Goal: Task Accomplishment & Management: Complete application form

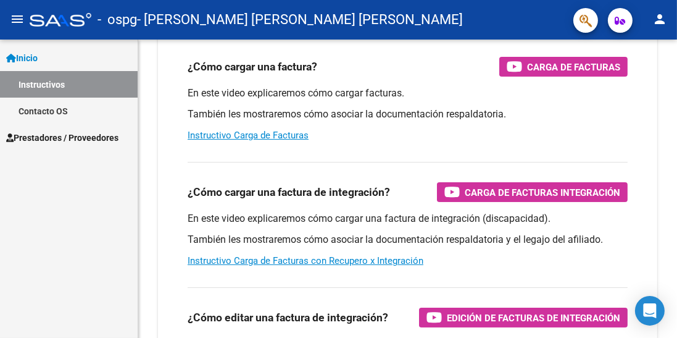
scroll to position [183, 0]
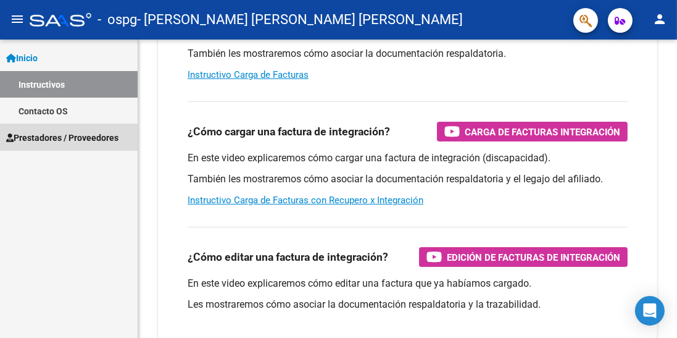
click at [79, 141] on span "Prestadores / Proveedores" at bounding box center [62, 138] width 112 height 14
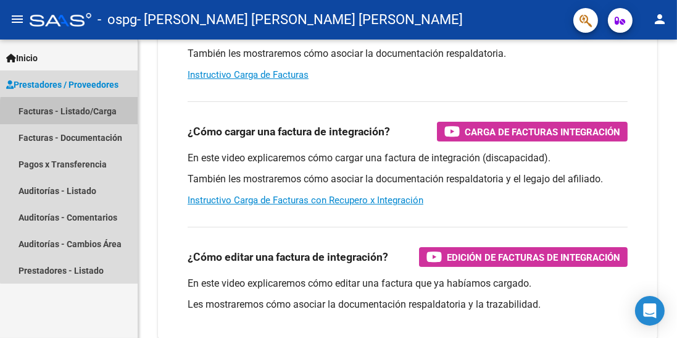
click at [91, 114] on link "Facturas - Listado/Carga" at bounding box center [69, 111] width 138 height 27
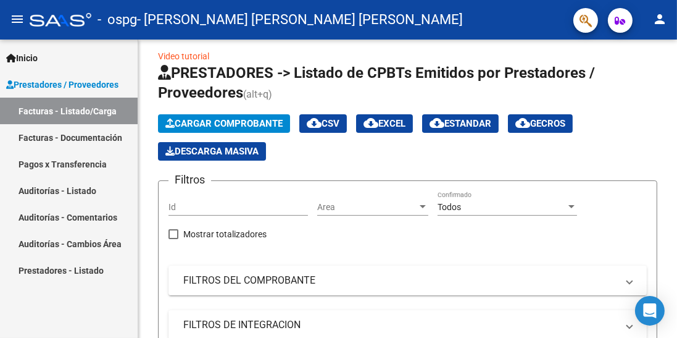
scroll to position [13, 0]
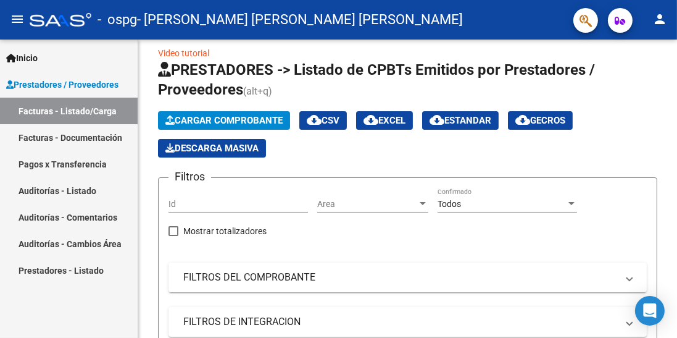
click at [244, 124] on span "Cargar Comprobante" at bounding box center [223, 120] width 117 height 11
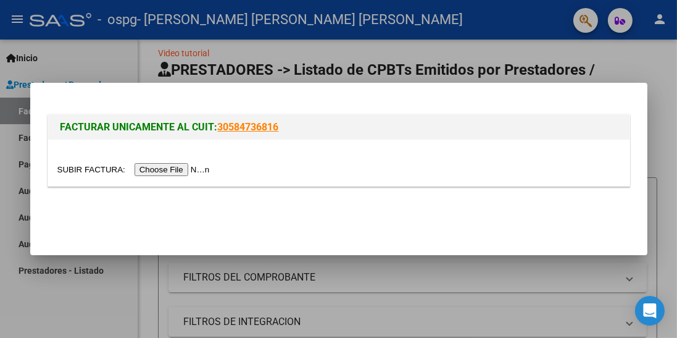
click at [165, 168] on input "file" at bounding box center [135, 169] width 156 height 13
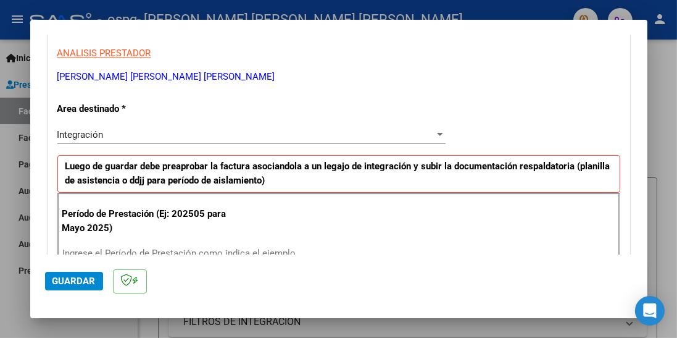
scroll to position [266, 0]
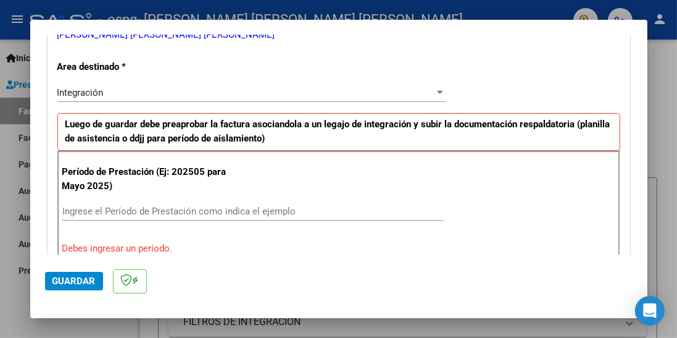
click at [238, 206] on input "Ingrese el Período de Prestación como indica el ejemplo" at bounding box center [253, 211] width 382 height 11
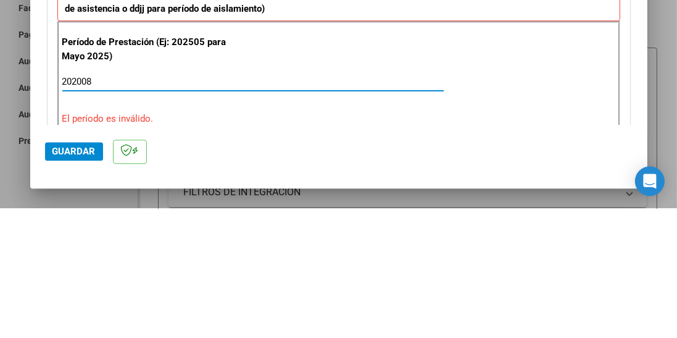
click at [348, 162] on div "Período de Prestación (Ej: 202505 para Mayo 2025) 202008 Ingrese el Período de …" at bounding box center [338, 210] width 563 height 119
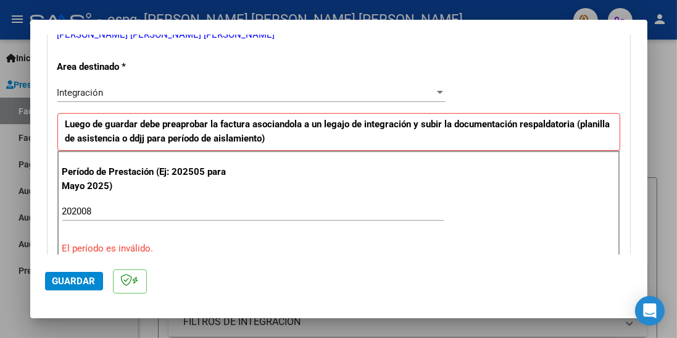
click at [81, 206] on input "202008" at bounding box center [253, 211] width 382 height 11
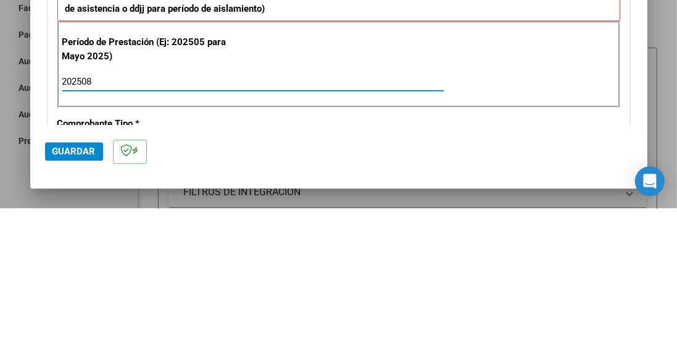
click at [254, 206] on input "202508" at bounding box center [253, 211] width 382 height 11
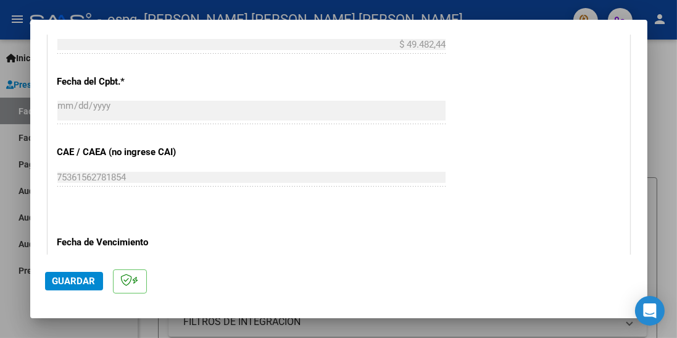
scroll to position [846, 0]
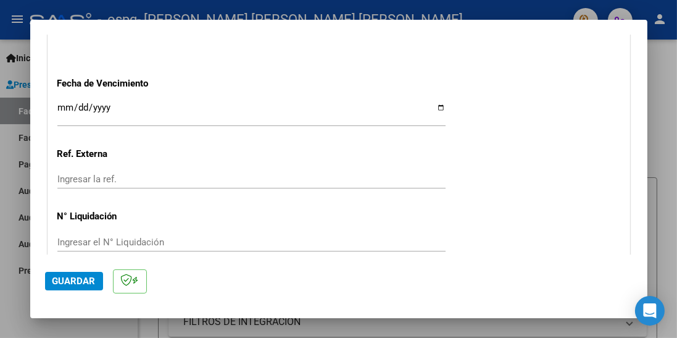
type input "202508"
click at [198, 102] on input "Ingresar la fecha" at bounding box center [251, 112] width 388 height 20
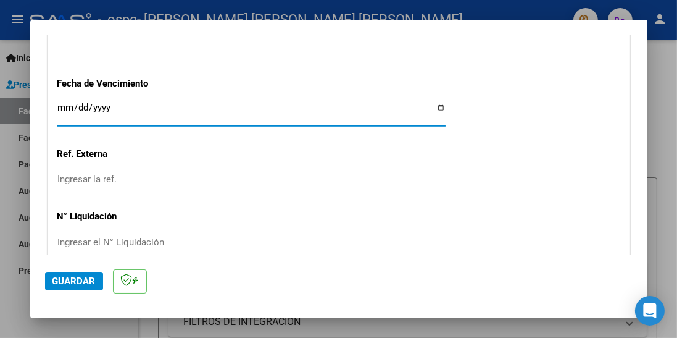
type input "[DATE]"
click at [66, 290] on button "Guardar" at bounding box center [74, 281] width 58 height 19
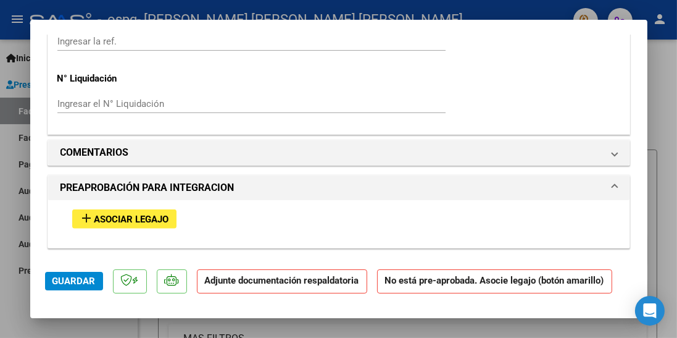
scroll to position [992, 0]
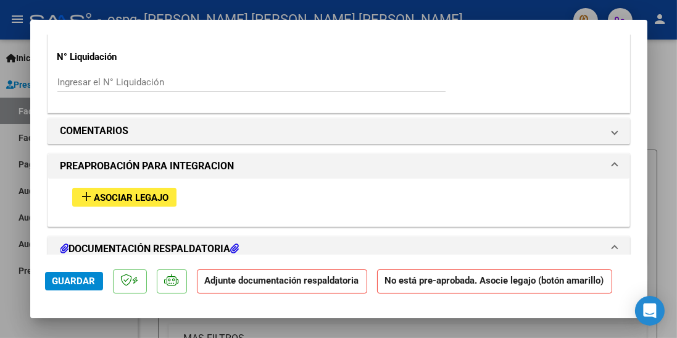
click at [127, 192] on span "Asociar Legajo" at bounding box center [131, 197] width 75 height 11
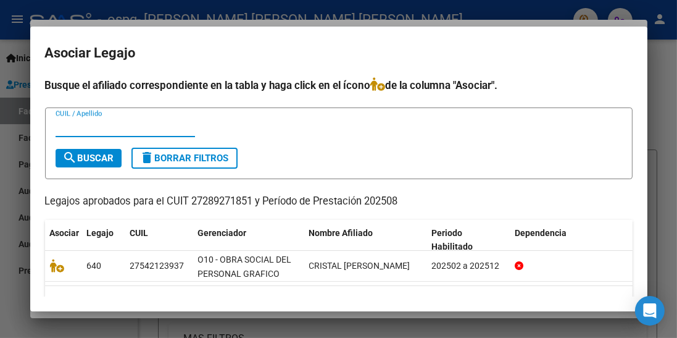
click at [114, 122] on input "CUIL / Apellido" at bounding box center [126, 127] width 140 height 11
click at [316, 251] on datatable-body-cell "CRISTAL [PERSON_NAME]" at bounding box center [365, 266] width 123 height 30
click at [262, 260] on span "O10 - OBRA SOCIAL DEL PERSONAL GRAFICO" at bounding box center [245, 266] width 94 height 24
click at [345, 261] on span "CRISTAL [PERSON_NAME]" at bounding box center [359, 266] width 101 height 10
click at [515, 261] on icon at bounding box center [519, 265] width 9 height 9
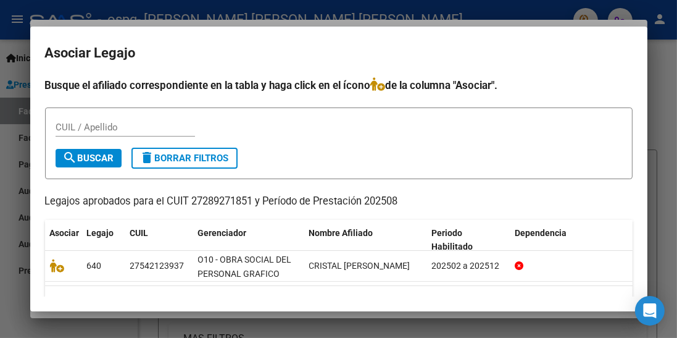
click at [106, 122] on input "CUIL / Apellido" at bounding box center [126, 127] width 140 height 11
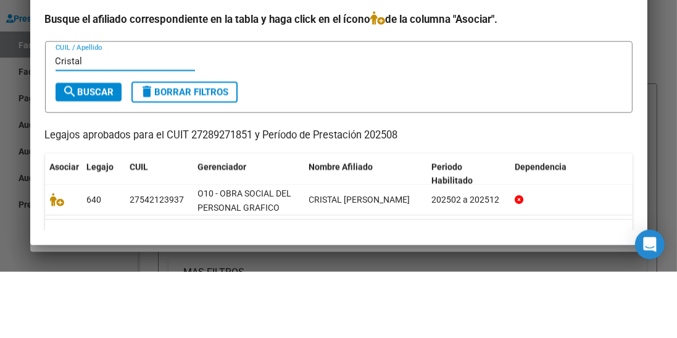
type input "Cristal"
click at [96, 152] on span "search Buscar" at bounding box center [88, 157] width 51 height 11
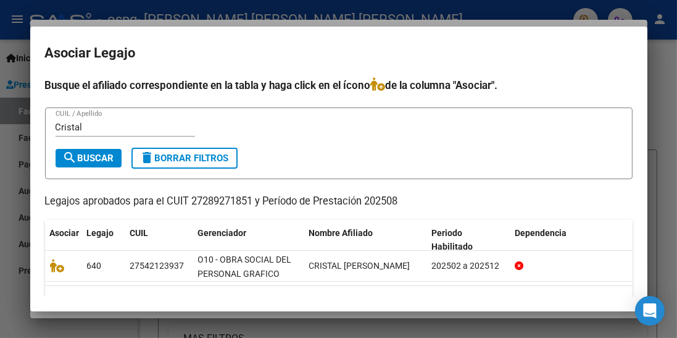
scroll to position [2, 0]
click at [55, 259] on icon at bounding box center [57, 266] width 15 height 14
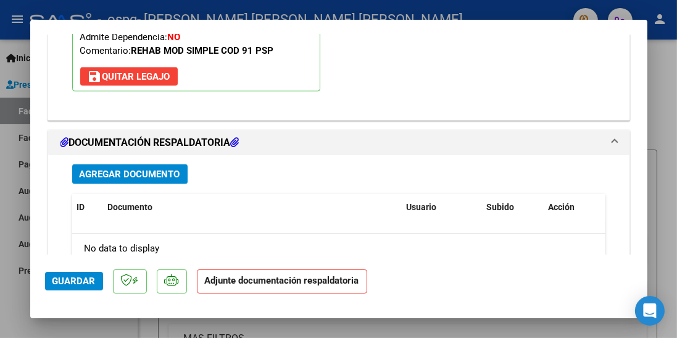
scroll to position [1280, 0]
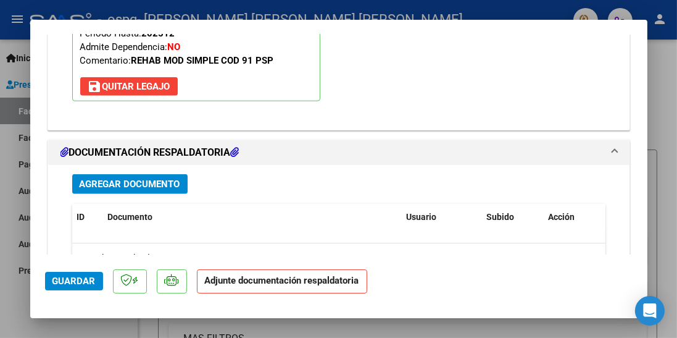
click at [126, 179] on span "Agregar Documento" at bounding box center [130, 184] width 101 height 11
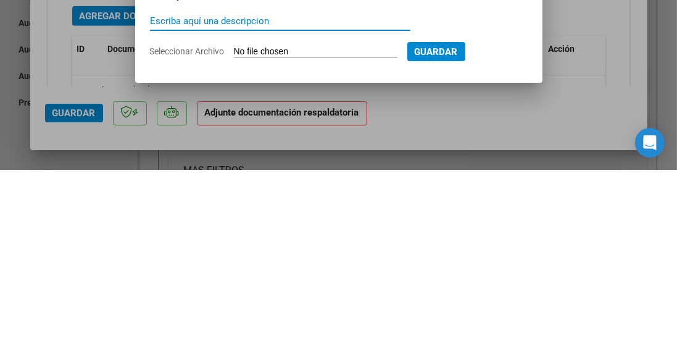
click at [328, 220] on input "Seleccionar Archivo" at bounding box center [316, 220] width 164 height 12
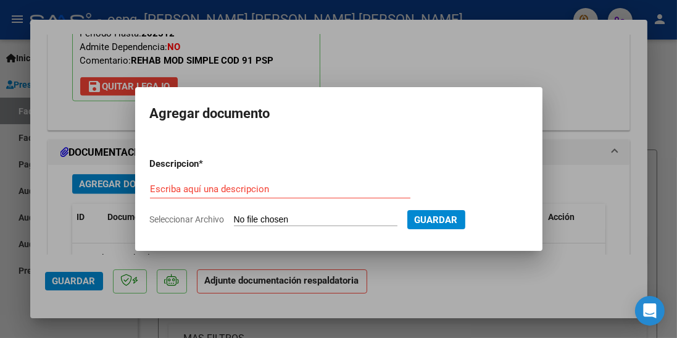
type input "C:\fakepath\[PERSON_NAME] .pdf"
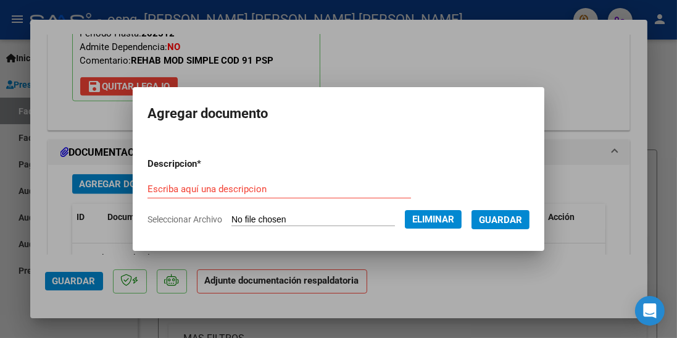
click at [181, 185] on input "Escriba aquí una descripcion" at bounding box center [280, 188] width 264 height 11
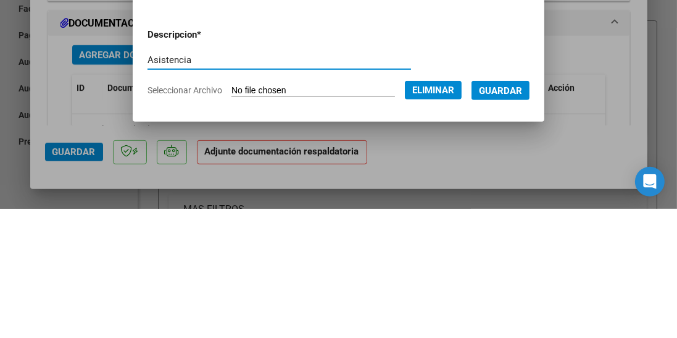
type input "Asistencia"
click at [475, 173] on form "Descripcion * Asistencia Escriba aquí una descripcion Seleccionar Archivo Elimi…" at bounding box center [339, 192] width 382 height 88
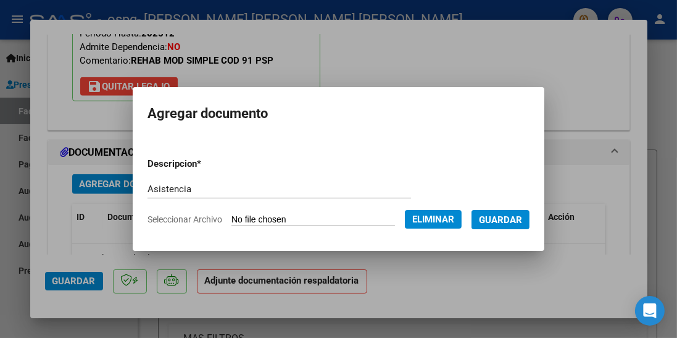
click at [514, 219] on span "Guardar" at bounding box center [500, 219] width 43 height 11
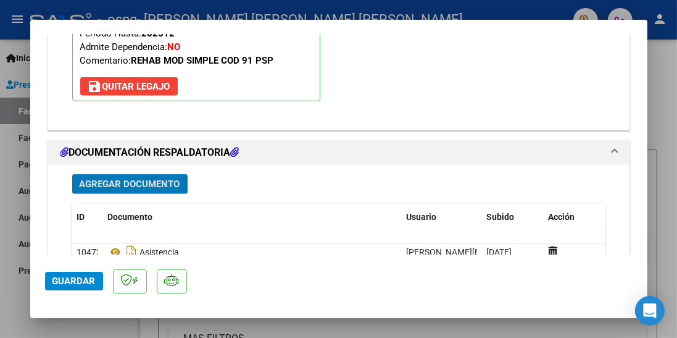
click at [70, 286] on span "Guardar" at bounding box center [73, 280] width 43 height 11
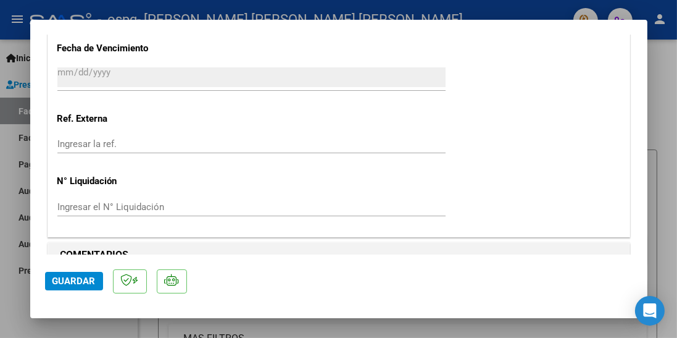
scroll to position [1393, 0]
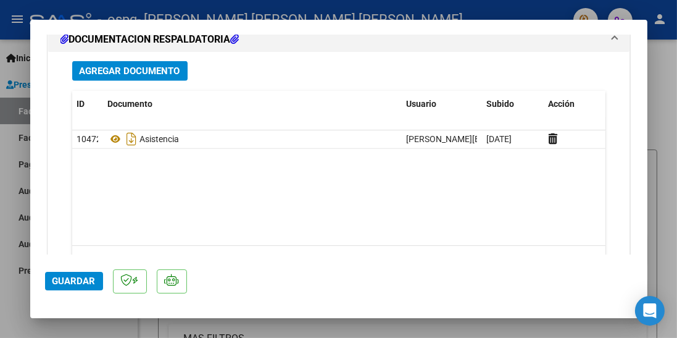
click at [78, 290] on button "Guardar" at bounding box center [74, 281] width 58 height 19
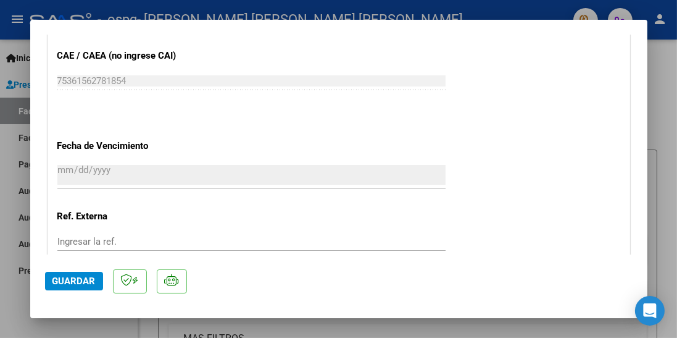
scroll to position [821, 0]
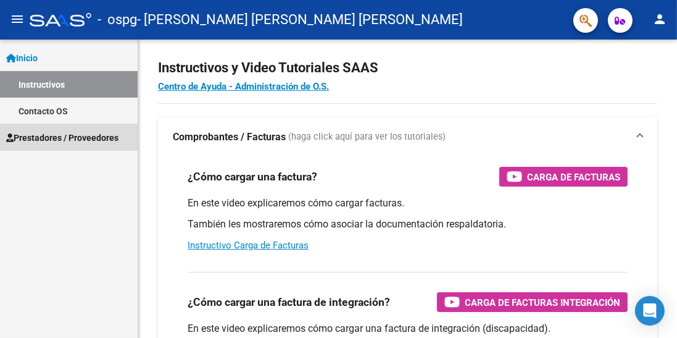
click at [65, 146] on link "Prestadores / Proveedores" at bounding box center [69, 137] width 138 height 27
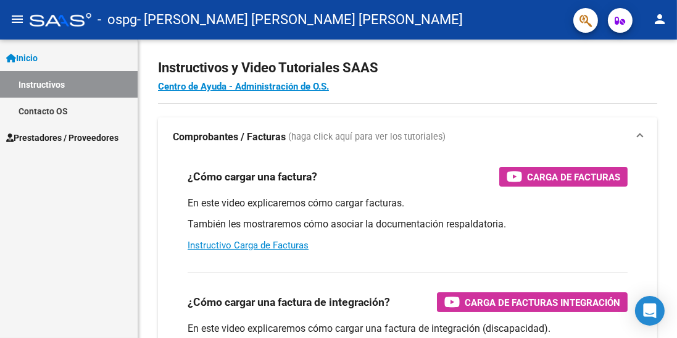
click at [93, 124] on link "Prestadores / Proveedores" at bounding box center [69, 137] width 138 height 27
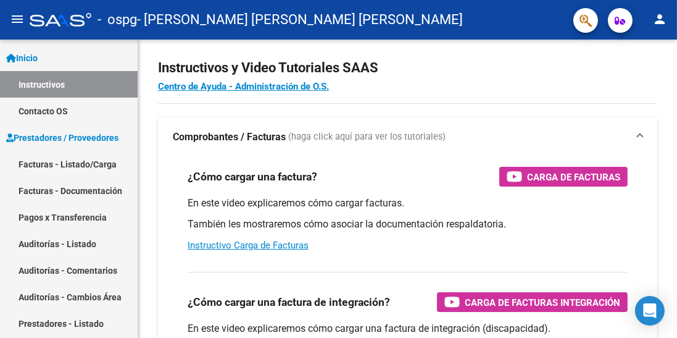
click at [88, 164] on link "Facturas - Listado/Carga" at bounding box center [69, 164] width 138 height 27
